Goal: Complete application form

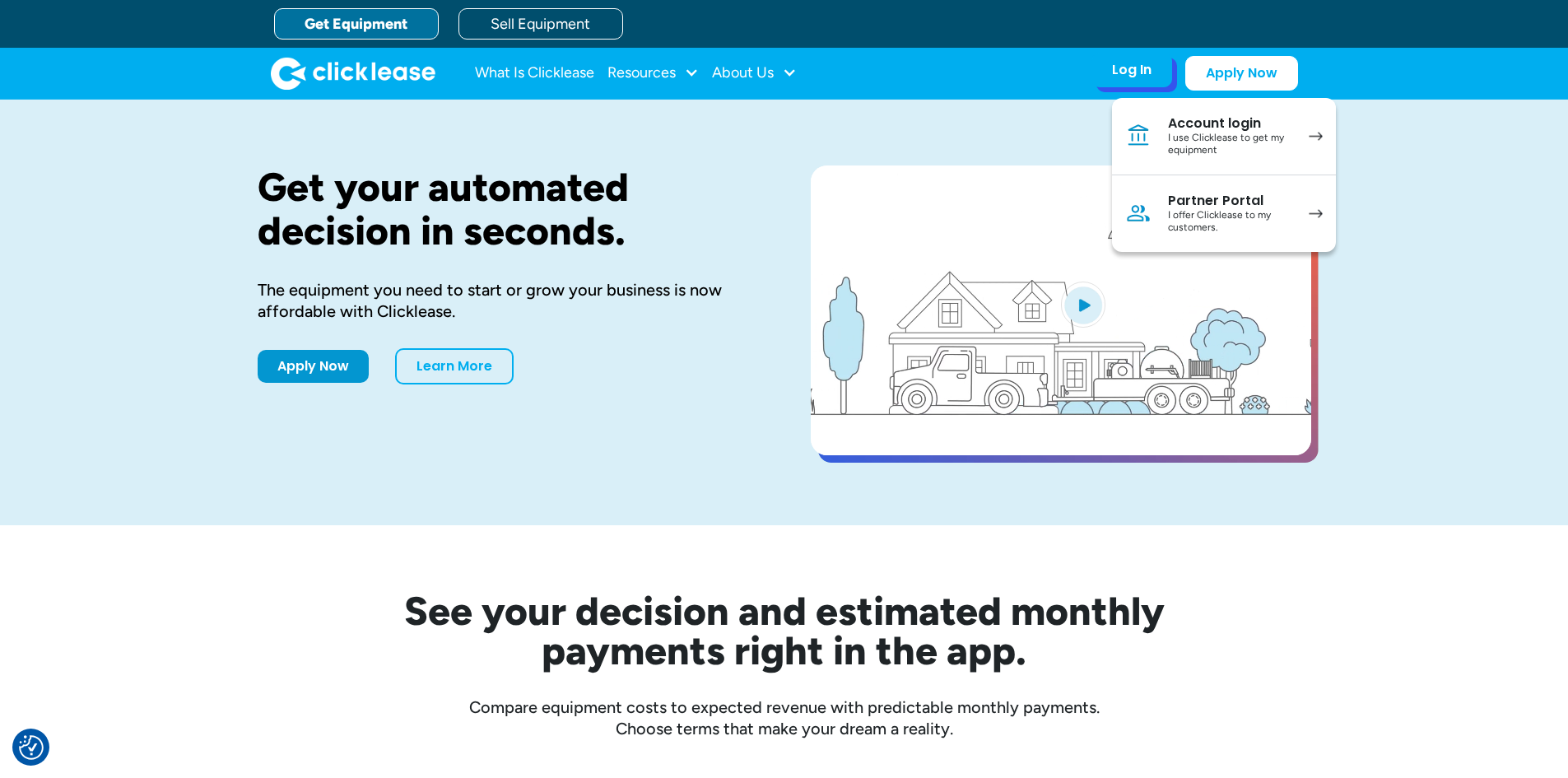
click at [1194, 212] on div "I offer Clicklease to my customers." at bounding box center [1230, 222] width 124 height 25
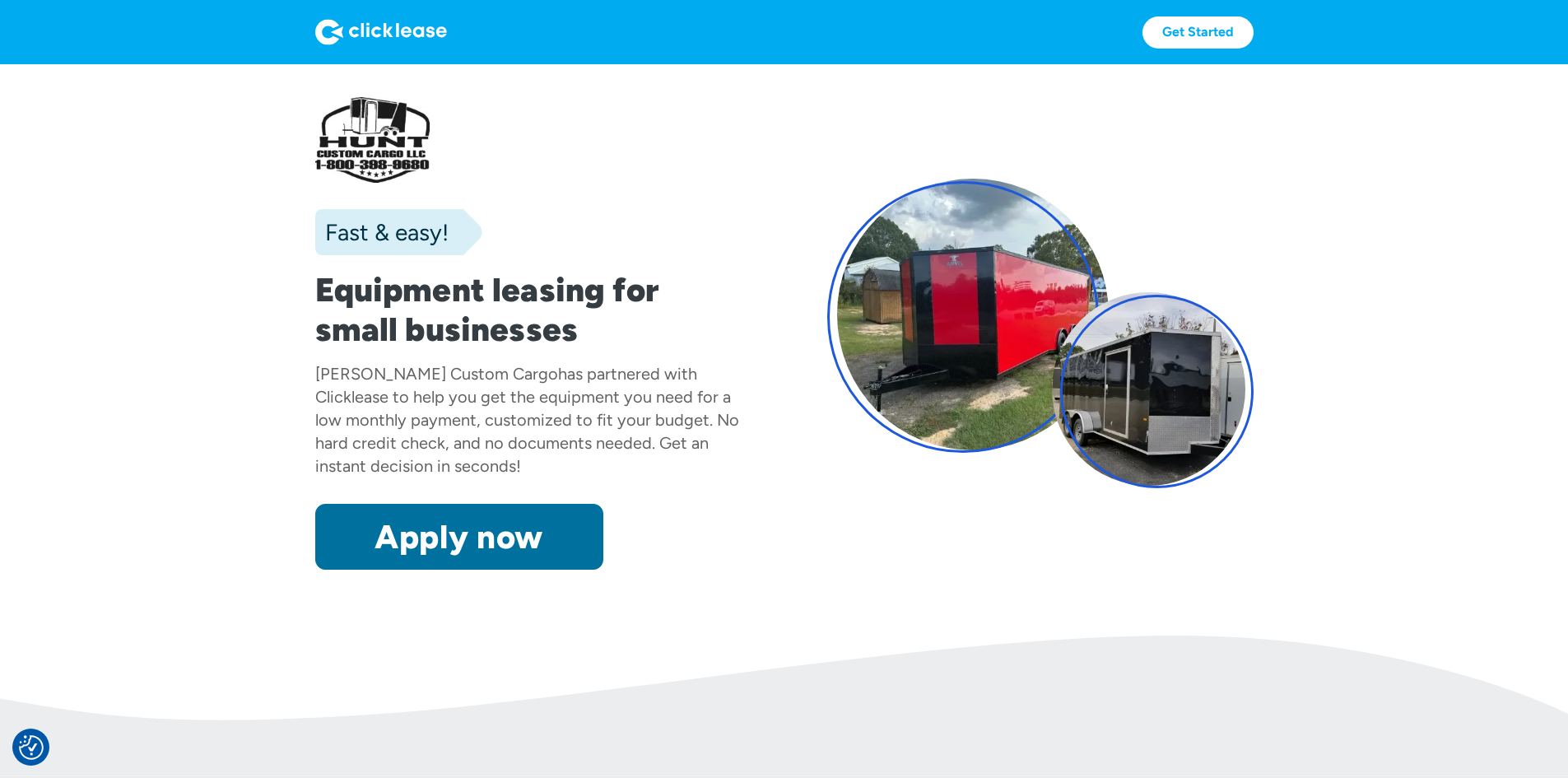
click at [379, 570] on link "Apply now" at bounding box center [460, 536] width 288 height 66
